Goal: Information Seeking & Learning: Learn about a topic

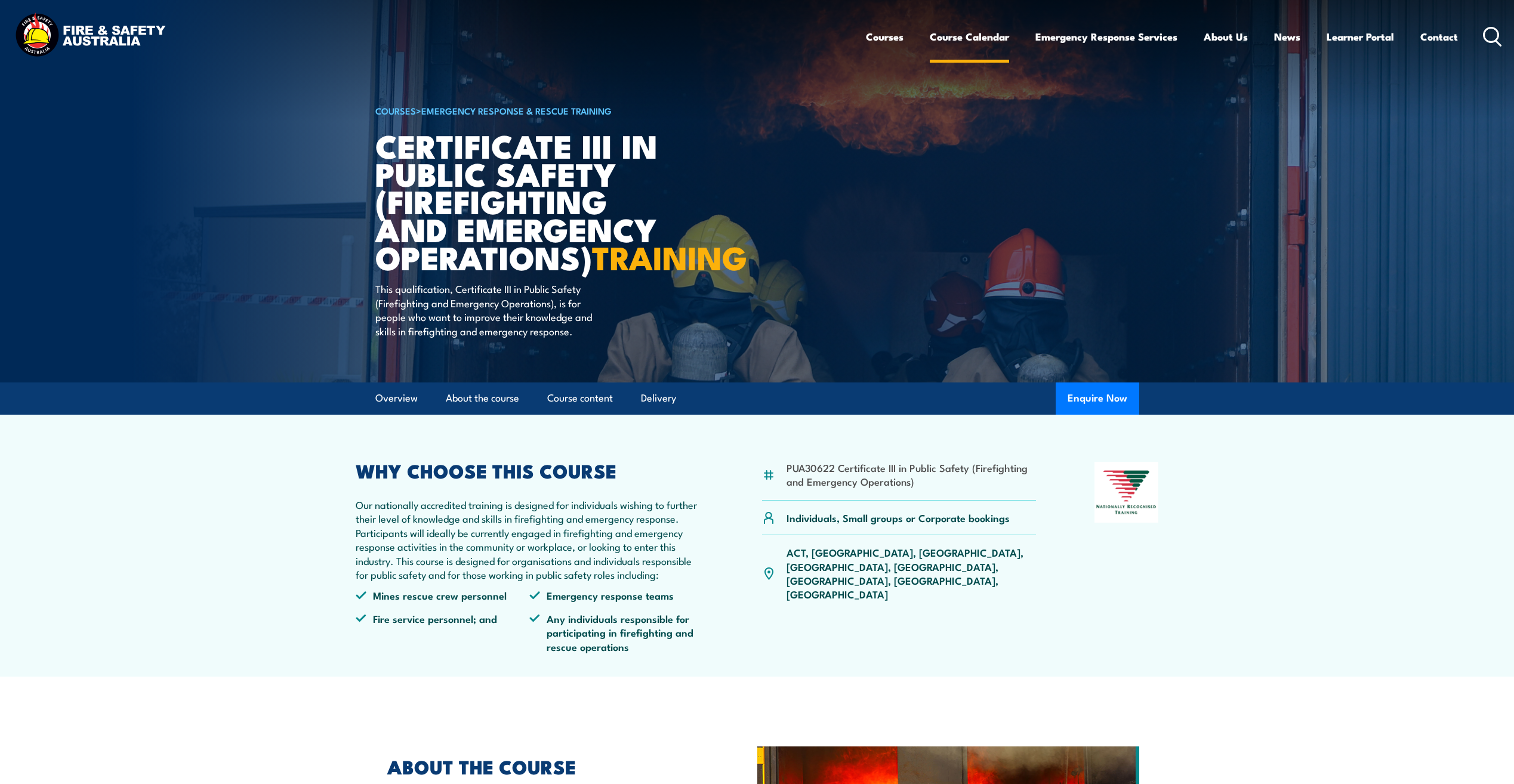
click at [984, 35] on link "Course Calendar" at bounding box center [969, 37] width 79 height 32
click at [966, 37] on link "Course Calendar" at bounding box center [969, 37] width 79 height 32
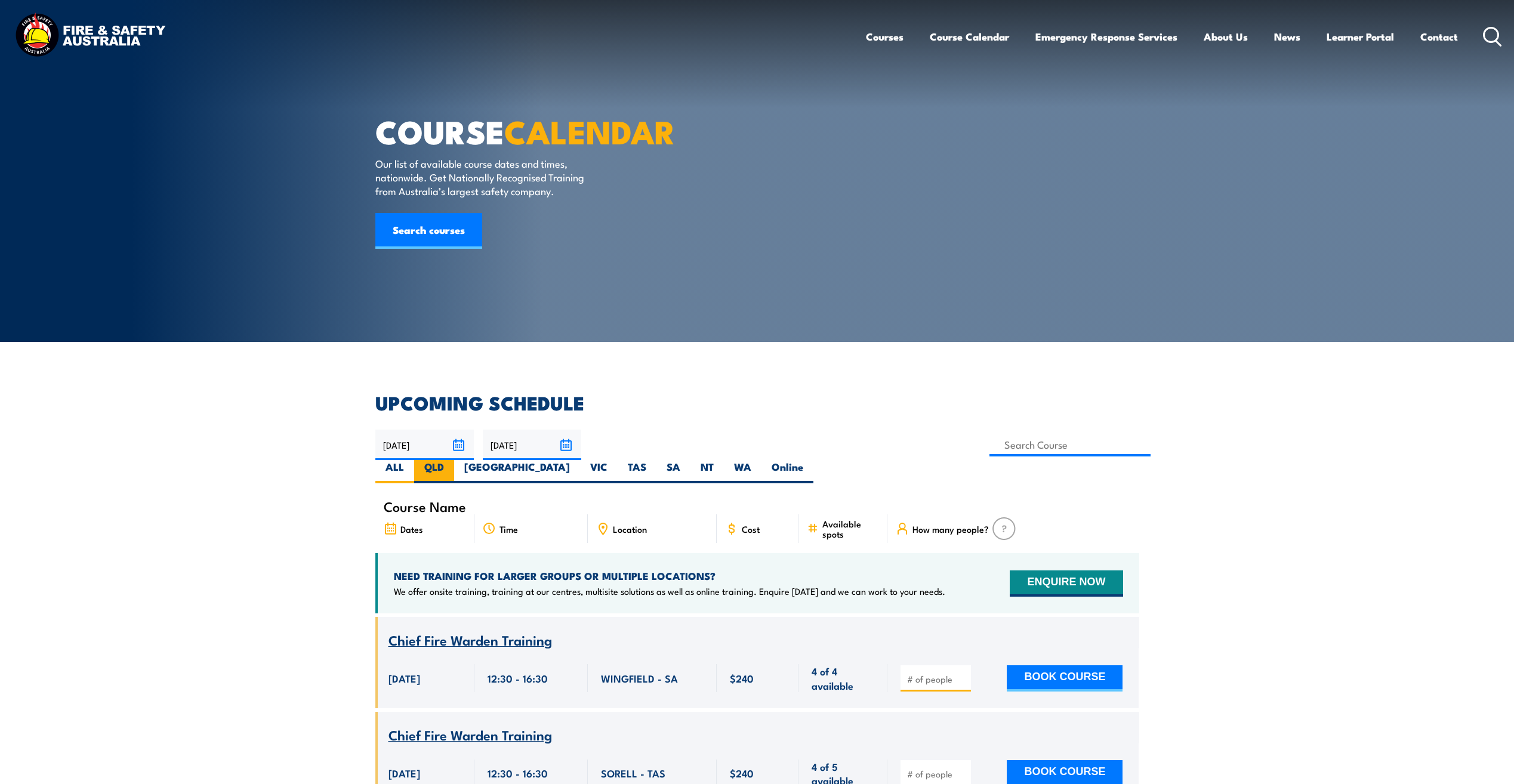
click at [454, 460] on label "QLD" at bounding box center [434, 472] width 40 height 23
click at [451, 460] on input "QLD" at bounding box center [448, 464] width 8 height 8
radio input "true"
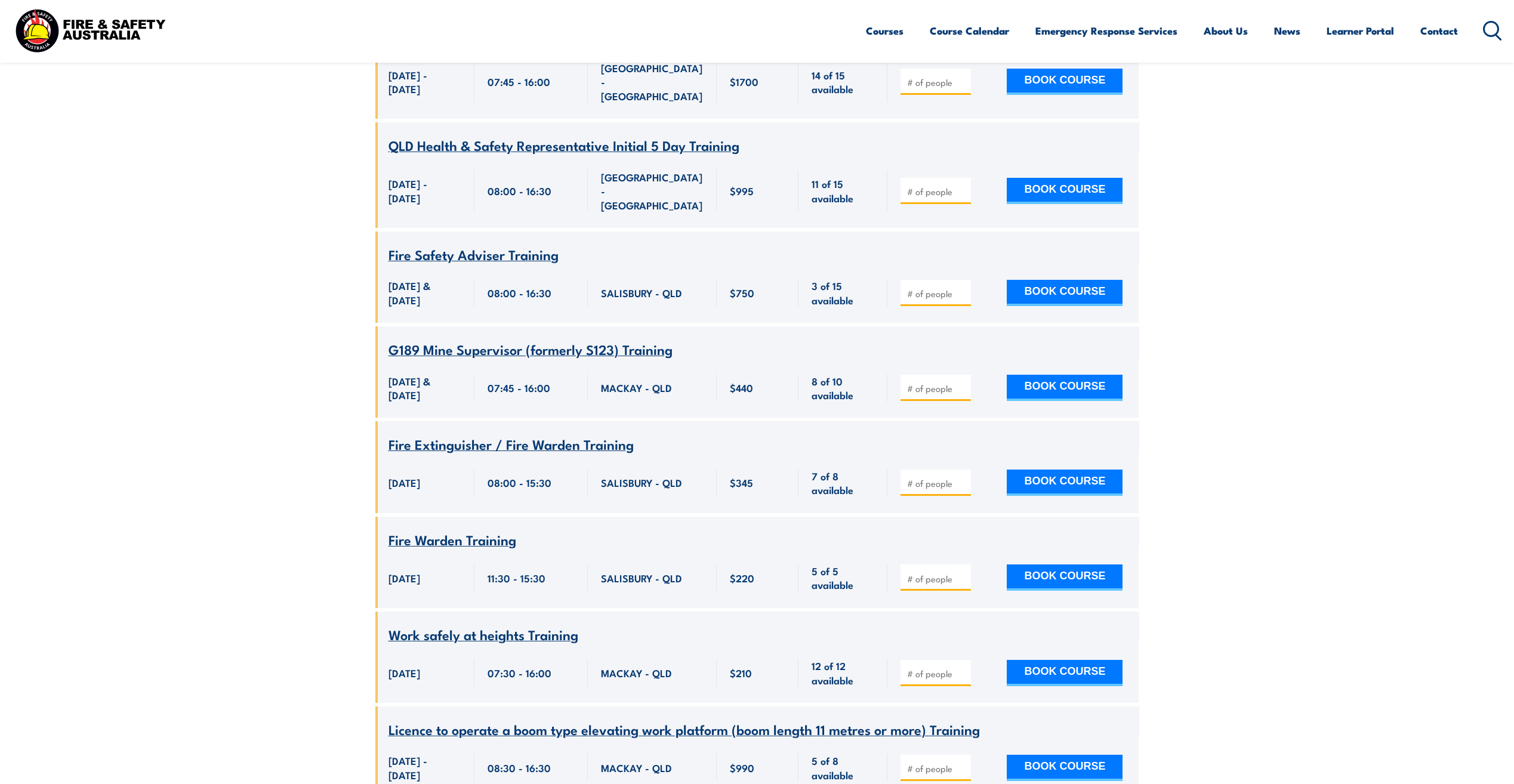
scroll to position [3854, 0]
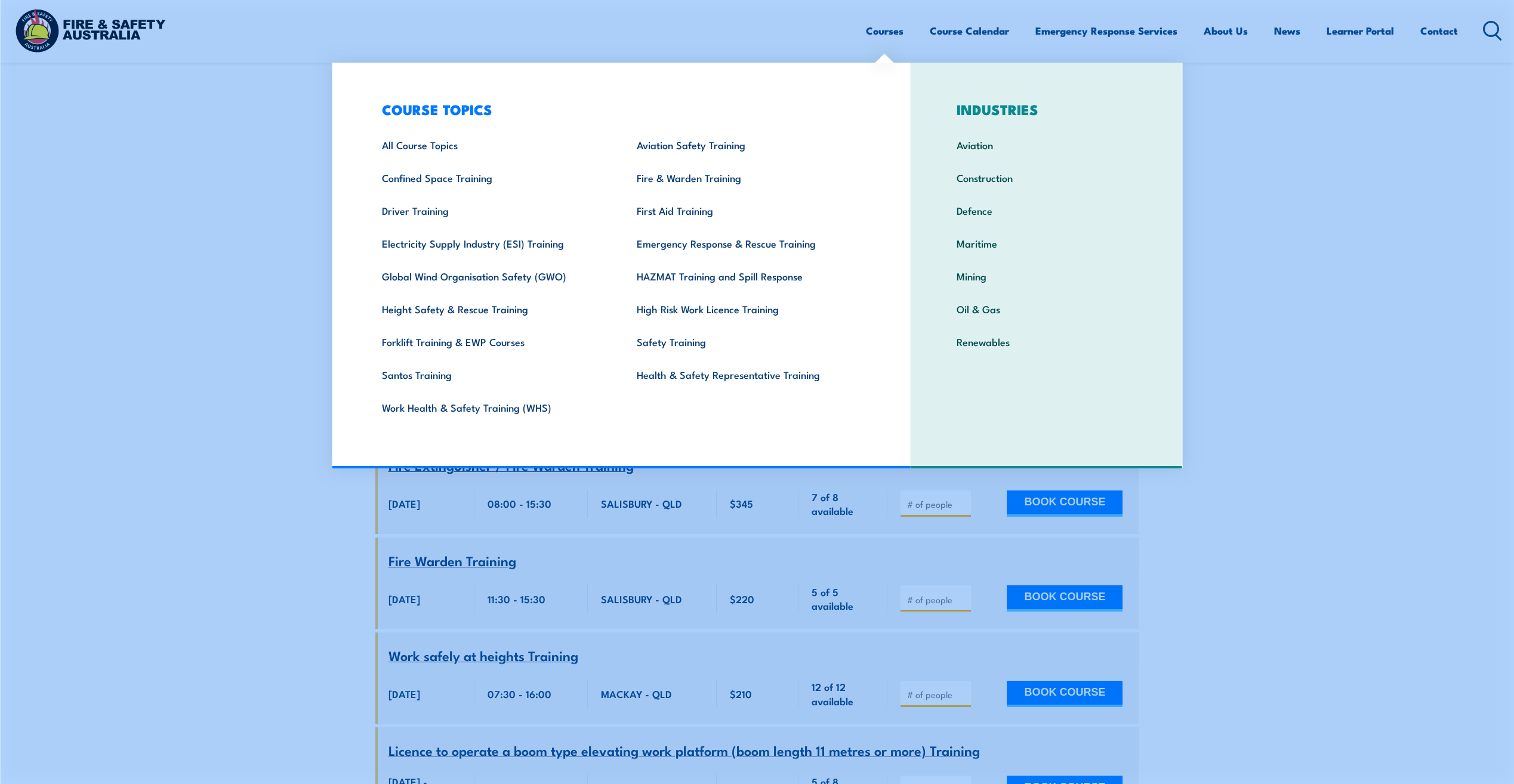
click at [895, 30] on link "Courses" at bounding box center [884, 31] width 37 height 32
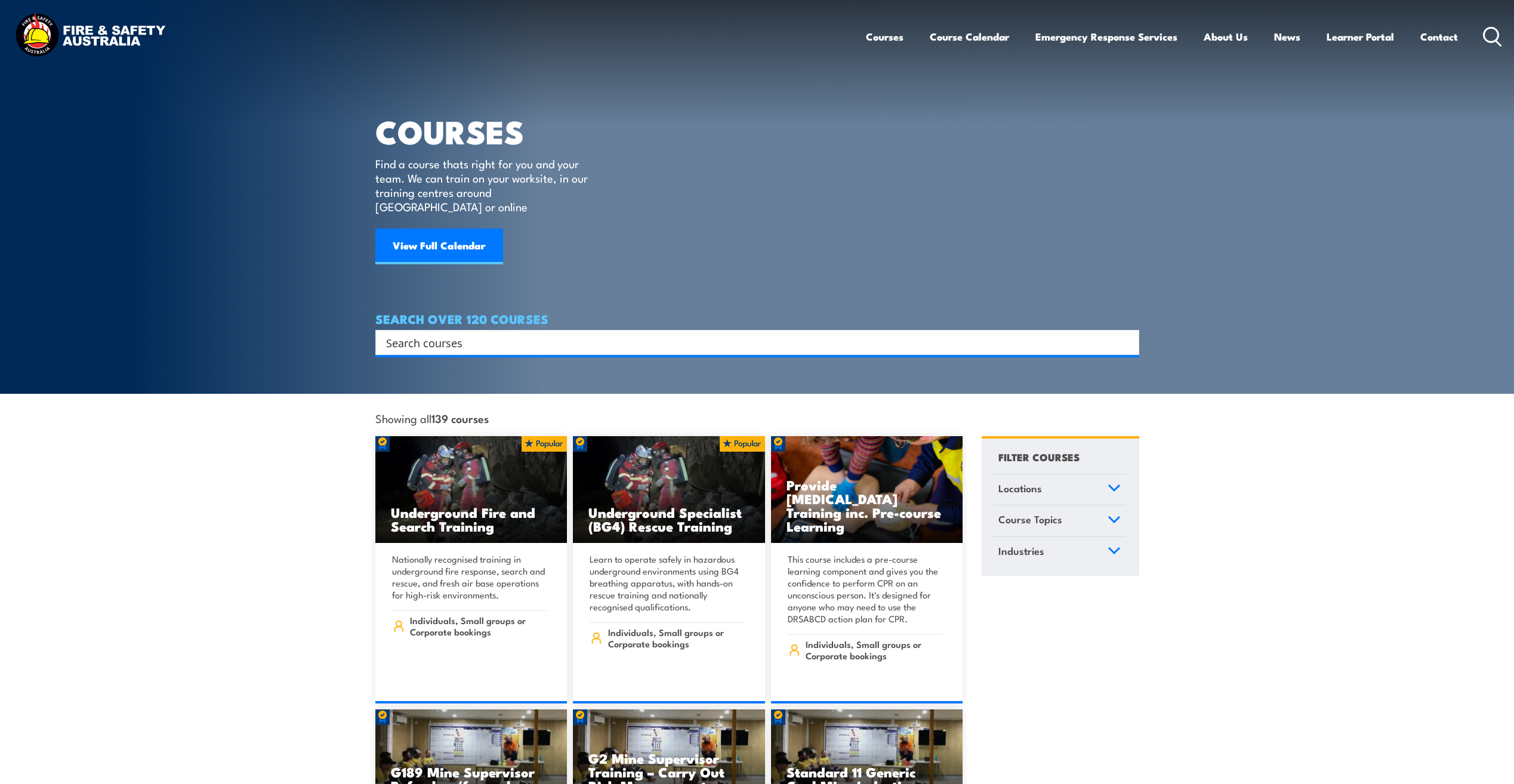
click at [542, 333] on input "Search input" at bounding box center [749, 342] width 727 height 18
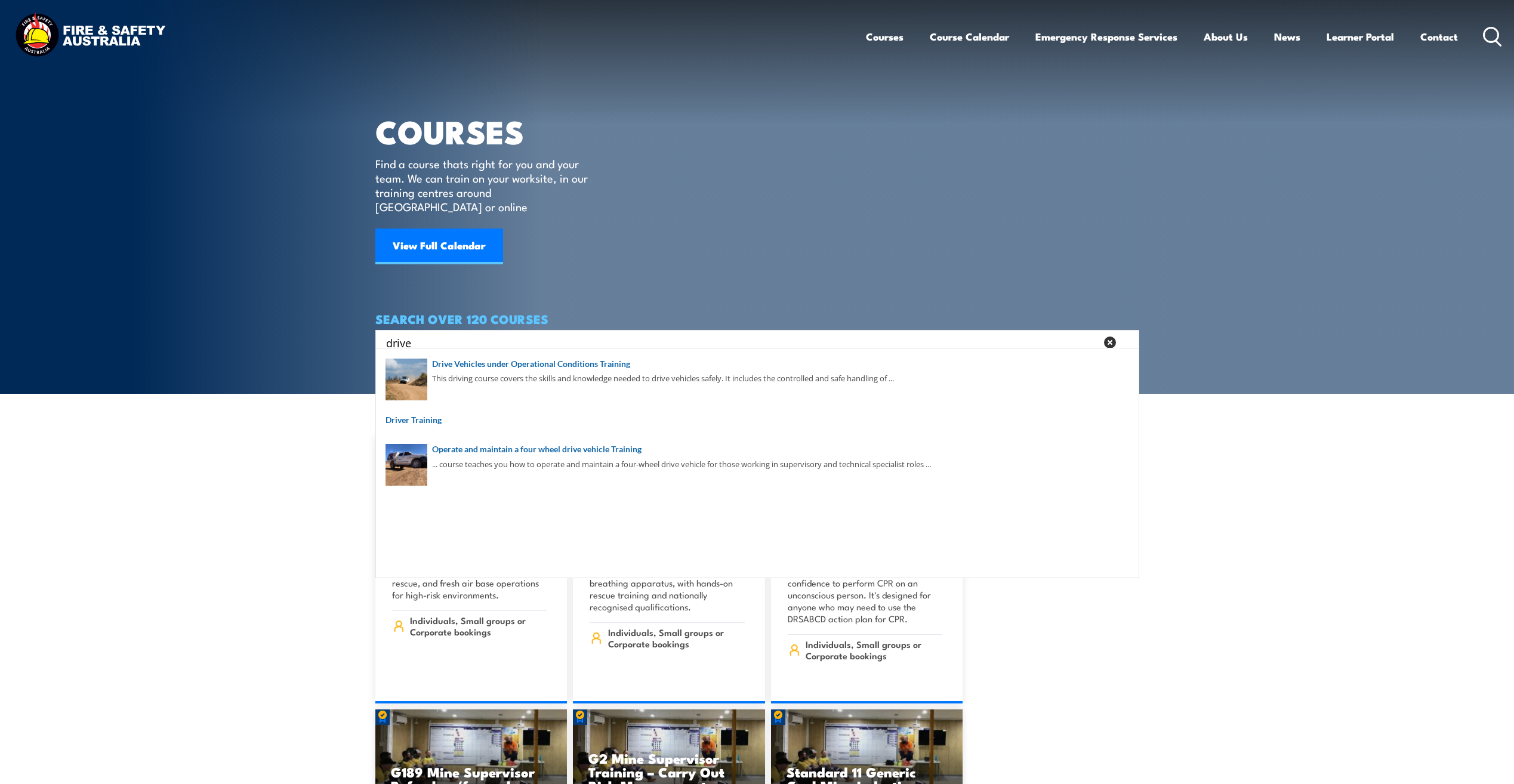
type input "drive"
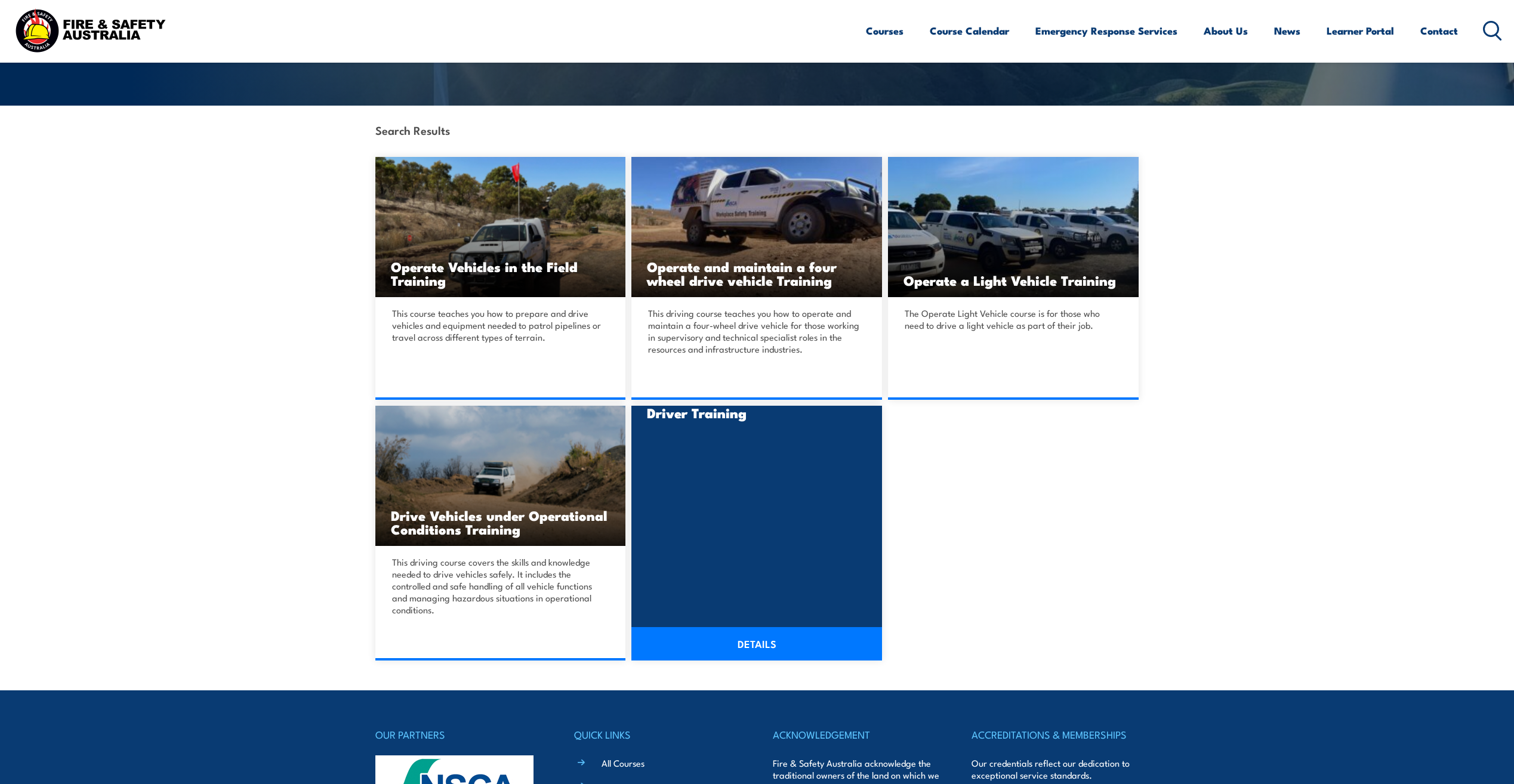
scroll to position [239, 0]
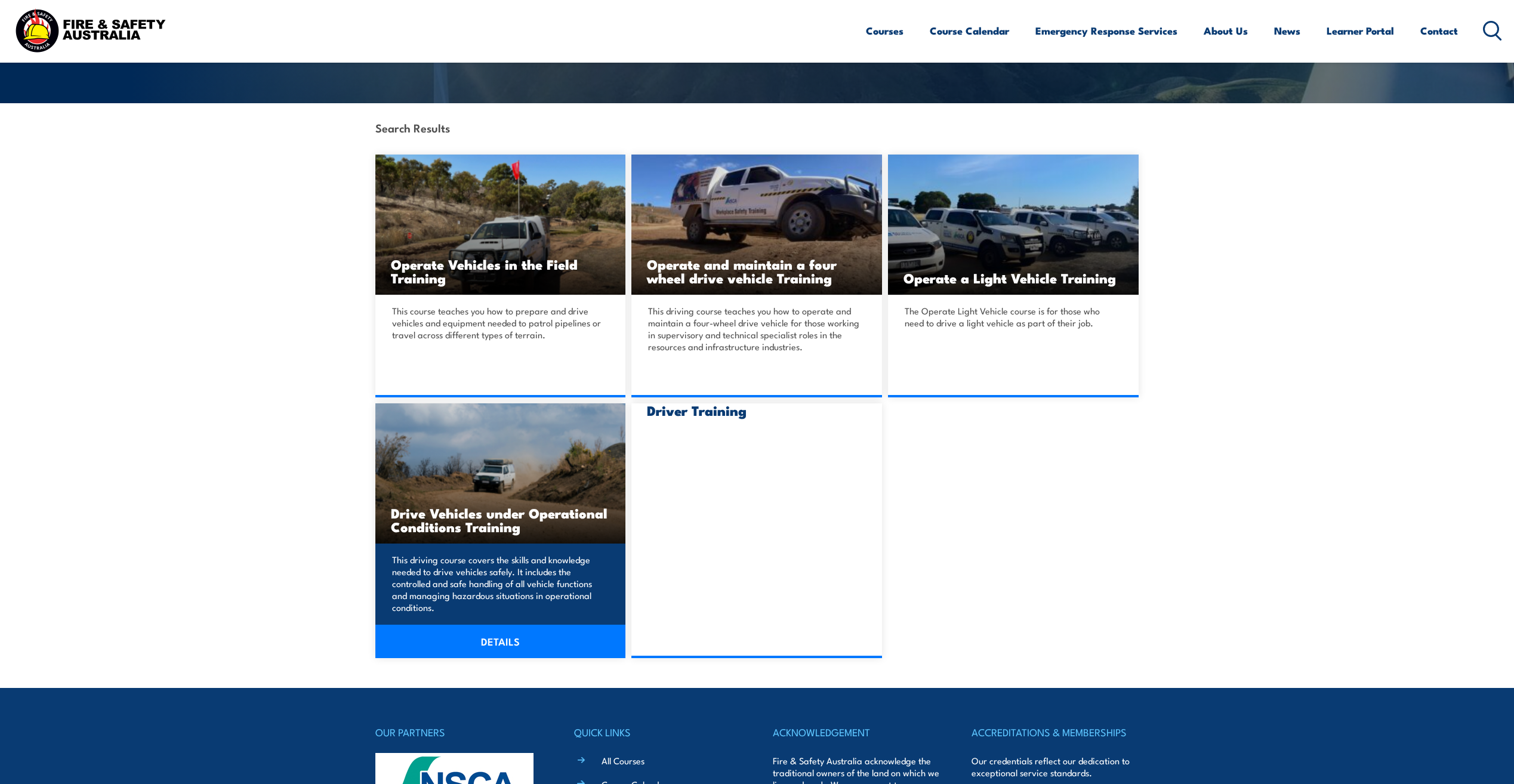
click at [509, 553] on div "This driving course covers the skills and knowledge needed to drive vehicles sa…" at bounding box center [500, 600] width 251 height 114
click at [514, 644] on link "DETAILS" at bounding box center [500, 641] width 251 height 34
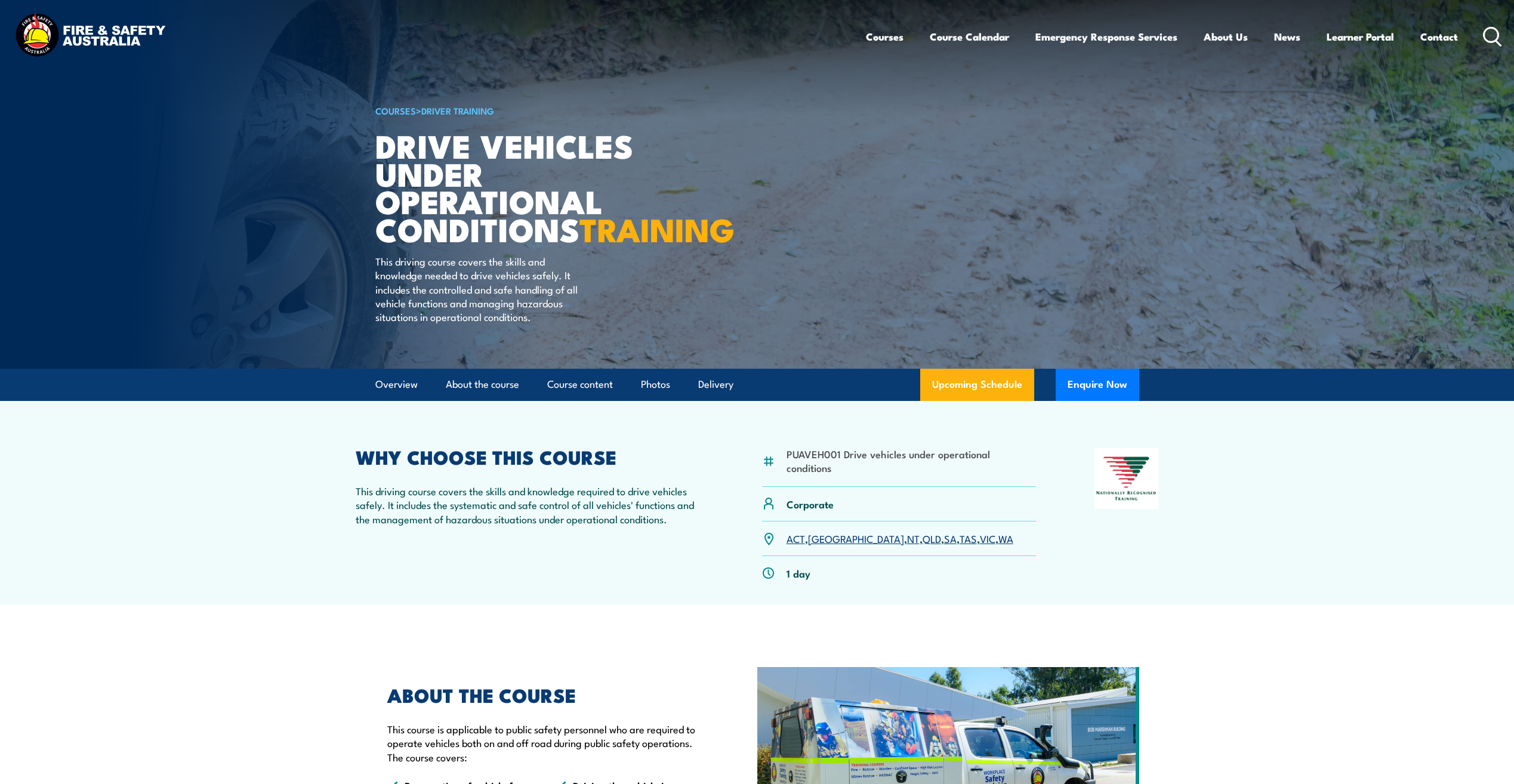
click at [857, 401] on article "Overview About the course Course content Photos Delivery Upcoming Schedule Enqu…" at bounding box center [757, 385] width 764 height 32
